Goal: Task Accomplishment & Management: Use online tool/utility

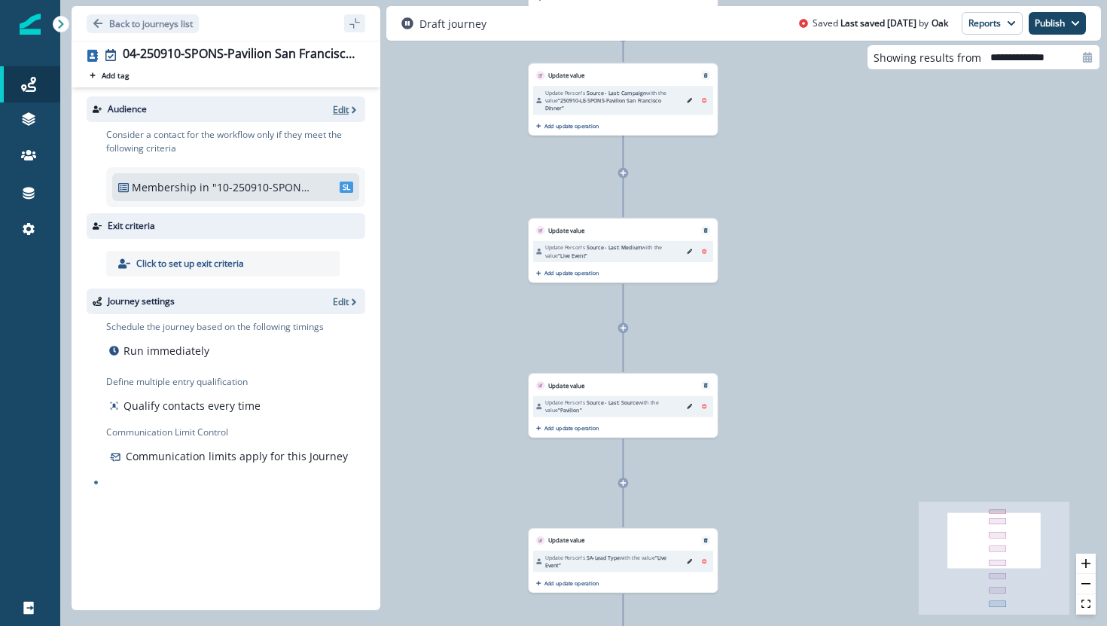
click at [340, 108] on p "Edit" at bounding box center [341, 109] width 16 height 13
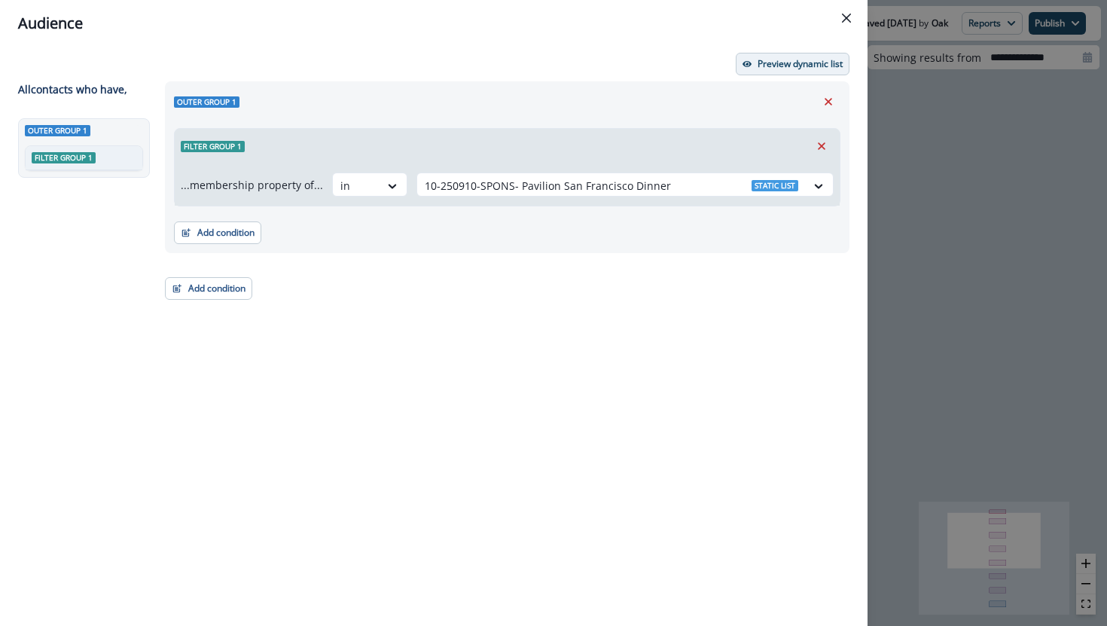
click at [767, 61] on p "Preview dynamic list" at bounding box center [799, 64] width 85 height 11
